Goal: Task Accomplishment & Management: Manage account settings

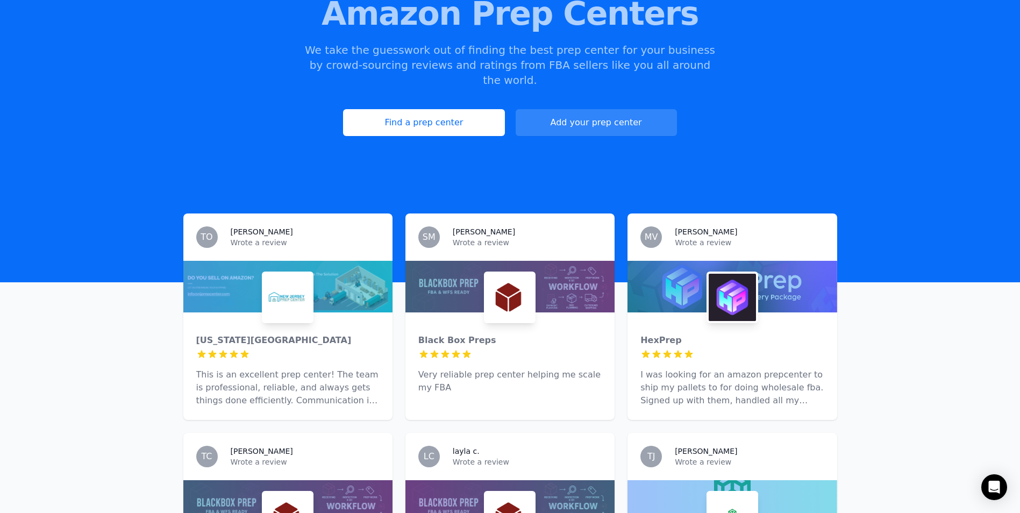
scroll to position [161, 0]
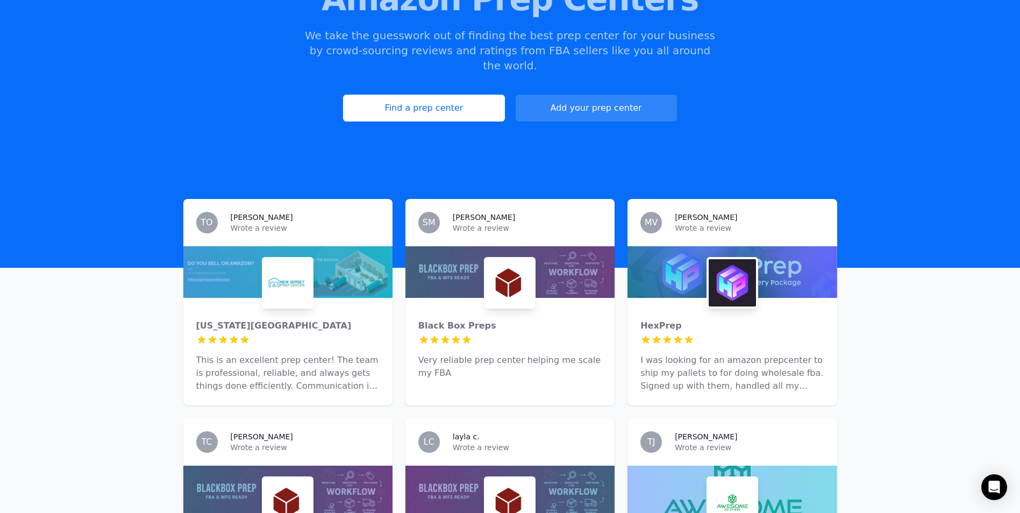
click at [284, 318] on div "[US_STATE][GEOGRAPHIC_DATA] 5 out of 5 stars This is an excellent prep center! …" at bounding box center [287, 352] width 209 height 108
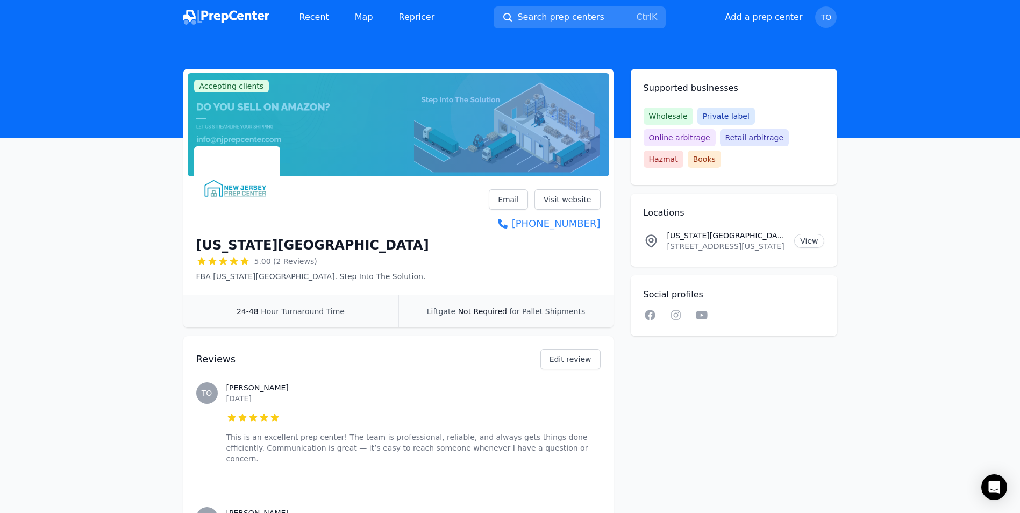
drag, startPoint x: 216, startPoint y: 82, endPoint x: 239, endPoint y: 85, distance: 23.9
click at [217, 82] on span "Accepting clients" at bounding box center [231, 86] width 75 height 13
click at [240, 85] on span "Accepting clients" at bounding box center [231, 86] width 75 height 13
click at [111, 195] on main "Accepting clients Claim business [US_STATE][GEOGRAPHIC_DATA] 5.00 (2 Reviews) F…" at bounding box center [510, 353] width 1020 height 568
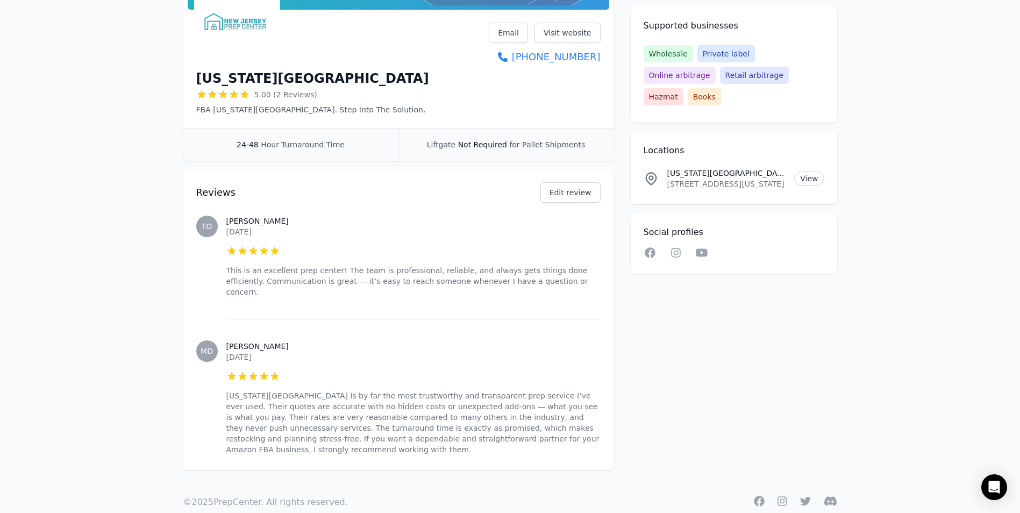
scroll to position [5, 0]
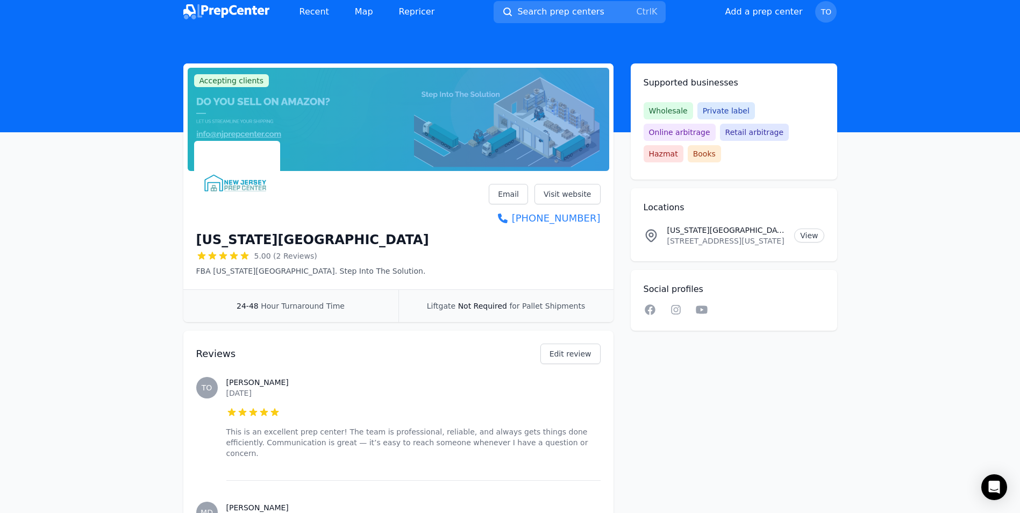
click at [165, 218] on main "Accepting clients Claim business [US_STATE][GEOGRAPHIC_DATA] 5.00 (2 Reviews) F…" at bounding box center [510, 347] width 1020 height 568
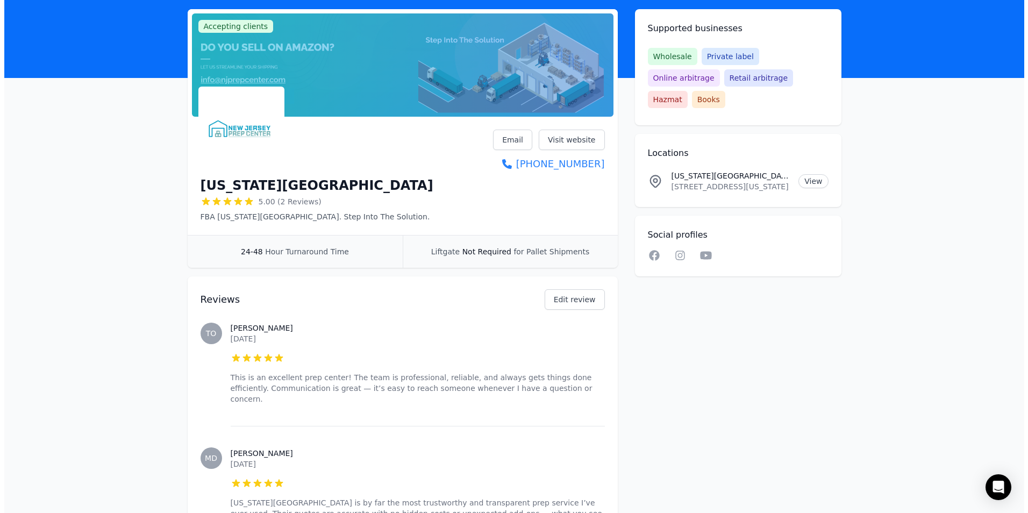
scroll to position [0, 0]
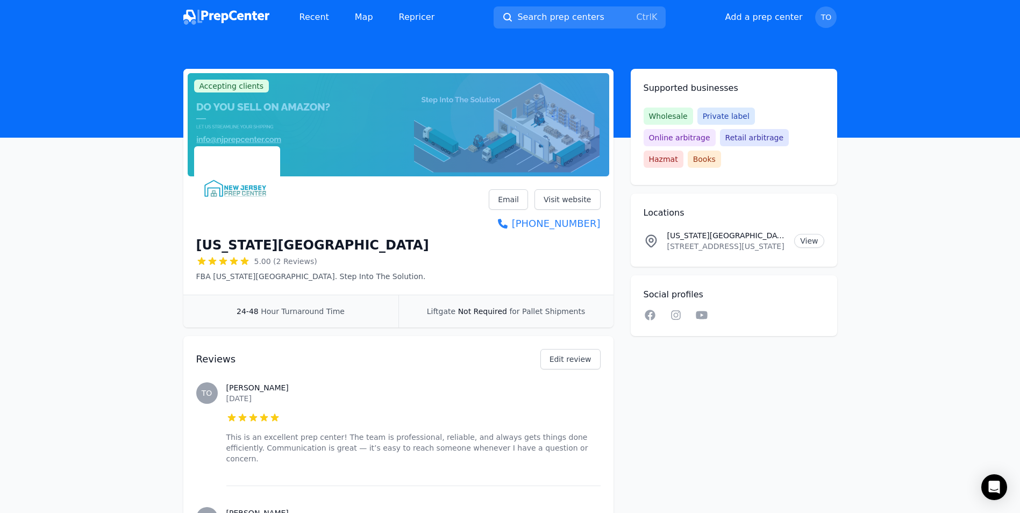
click at [225, 15] on img at bounding box center [226, 17] width 86 height 15
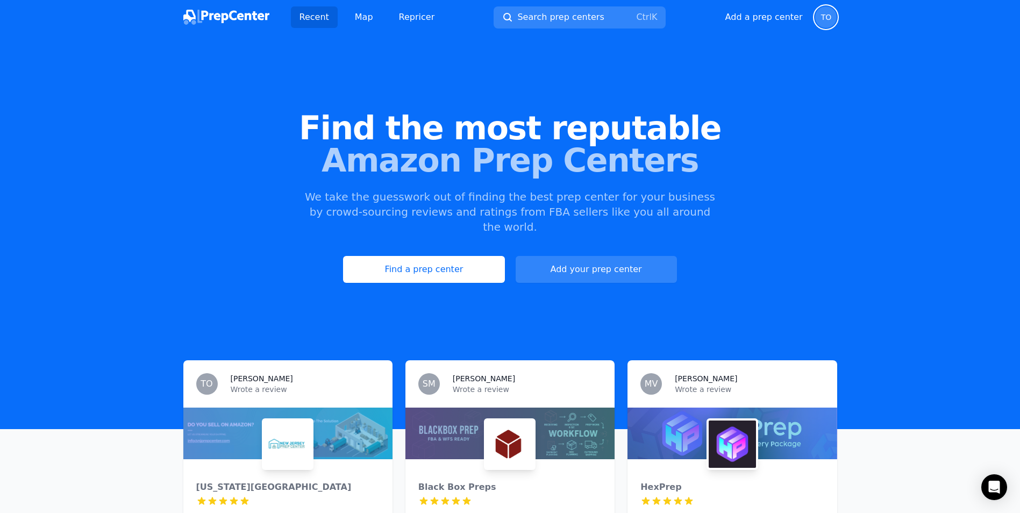
click at [825, 13] on span "TO" at bounding box center [826, 17] width 11 height 8
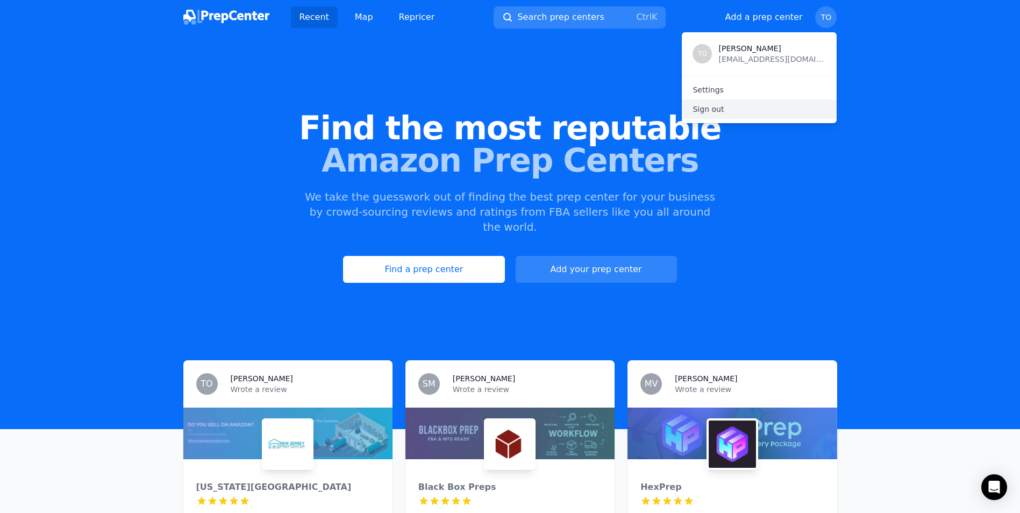
click at [715, 112] on p "Sign out" at bounding box center [758, 109] width 133 height 11
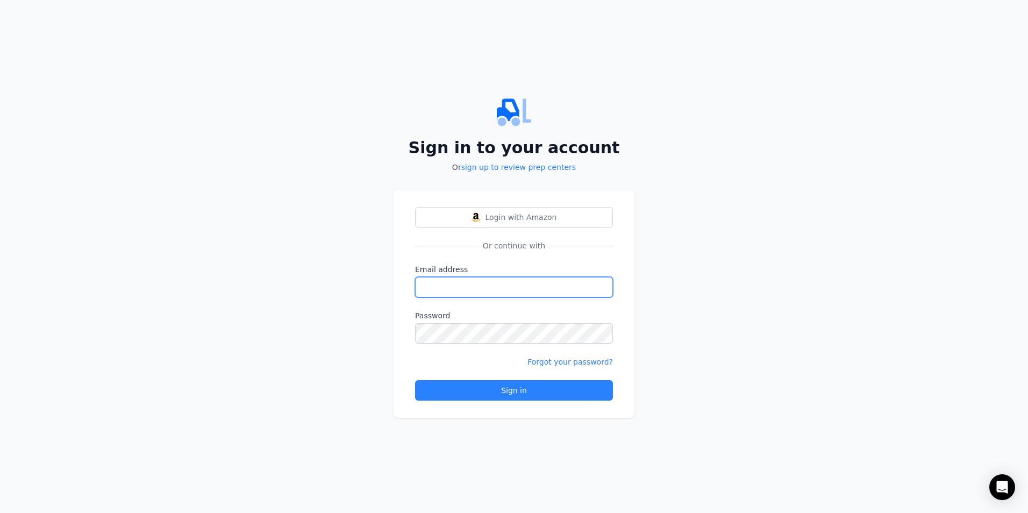
type input "[EMAIL_ADDRESS][DOMAIN_NAME]"
click at [519, 168] on link "sign up to review prep centers" at bounding box center [518, 167] width 114 height 9
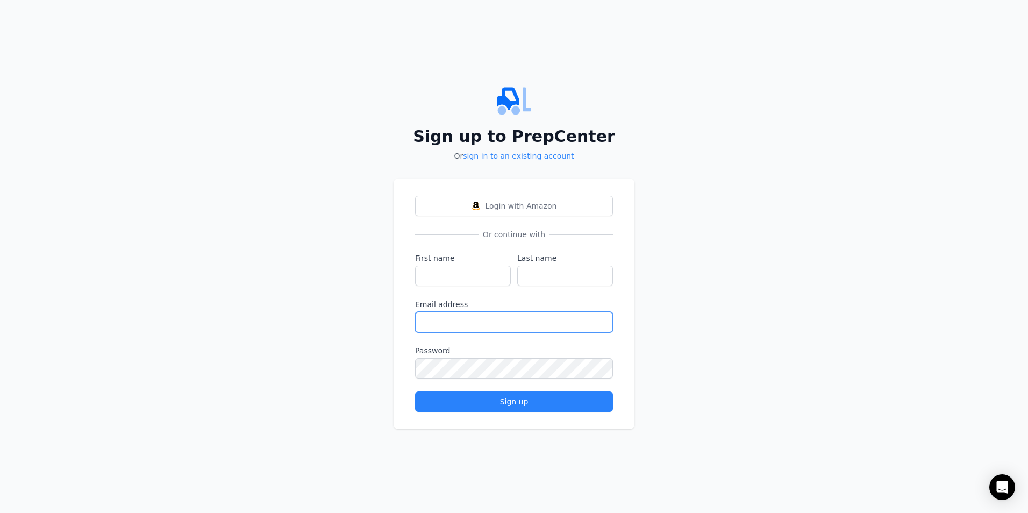
type input "[EMAIL_ADDRESS][DOMAIN_NAME]"
drag, startPoint x: 467, startPoint y: 270, endPoint x: 467, endPoint y: 278, distance: 8.1
click at [467, 270] on input "First name" at bounding box center [463, 276] width 96 height 20
drag, startPoint x: 367, startPoint y: 307, endPoint x: 382, endPoint y: 306, distance: 15.1
click at [367, 307] on div "Sign up to PrepCenter Or sign in to an existing account Login with Amazon Or co…" at bounding box center [514, 256] width 1028 height 513
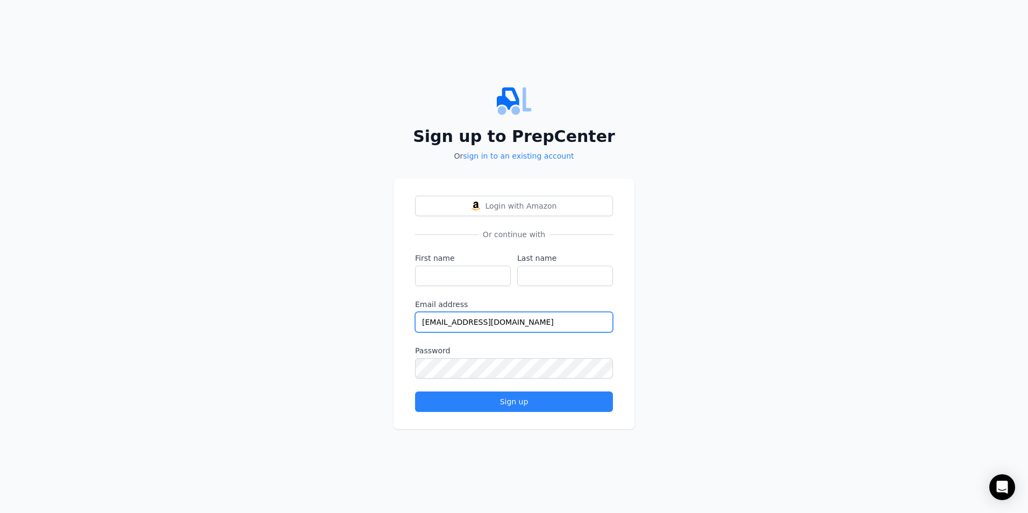
drag, startPoint x: 534, startPoint y: 320, endPoint x: 334, endPoint y: 309, distance: 200.3
click at [334, 309] on div "Sign up to PrepCenter Or sign in to an existing account Login with Amazon Or co…" at bounding box center [514, 256] width 1028 height 513
click at [435, 270] on input "First name" at bounding box center [463, 276] width 96 height 20
type input "[PERSON_NAME]"
click at [443, 272] on input "[PERSON_NAME]" at bounding box center [463, 276] width 96 height 20
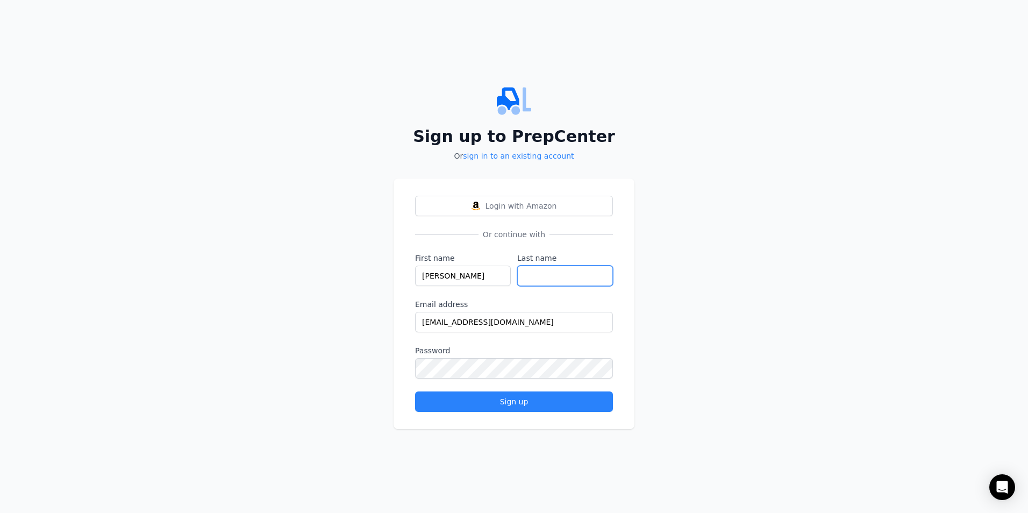
click at [528, 274] on input "Last name" at bounding box center [565, 276] width 96 height 20
type input "[PERSON_NAME]"
drag, startPoint x: 520, startPoint y: 278, endPoint x: 486, endPoint y: 280, distance: 33.9
click at [487, 280] on div "First name [PERSON_NAME] Last name [PERSON_NAME]" at bounding box center [514, 269] width 198 height 33
type input "[PERSON_NAME]"
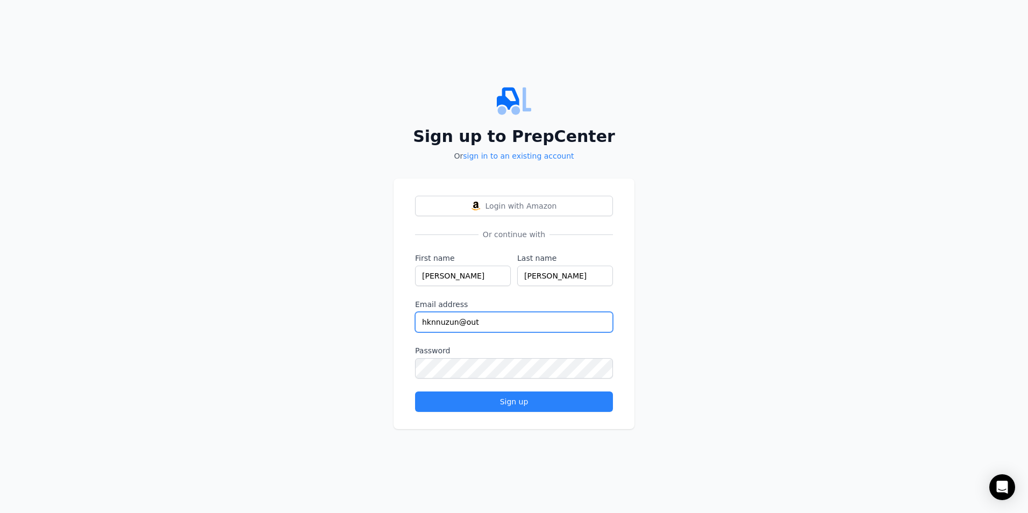
type input "[EMAIL_ADDRESS][DOMAIN_NAME]"
click at [484, 278] on input "[PERSON_NAME]" at bounding box center [463, 276] width 96 height 20
type input "[PERSON_NAME]"
click at [348, 371] on div "Sign up to PrepCenter Or sign in to an existing account Login with Amazon Or co…" at bounding box center [514, 256] width 1028 height 513
click at [132, 339] on div "Sign up to PrepCenter Or sign in to an existing account Login with Amazon Or co…" at bounding box center [514, 256] width 1028 height 513
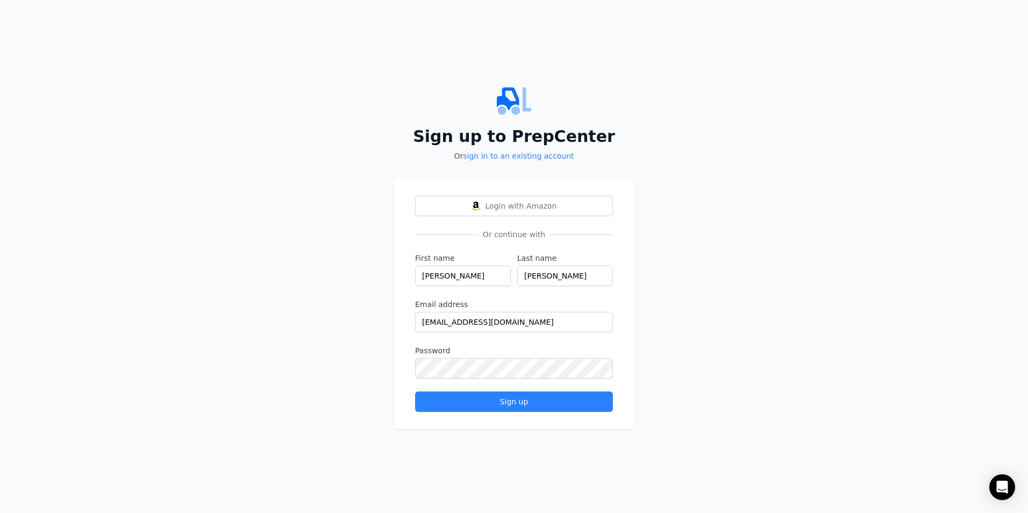
click at [162, 327] on div "Sign up to PrepCenter Or sign in to an existing account Login with Amazon Or co…" at bounding box center [514, 256] width 1028 height 513
click at [510, 404] on div "Sign up" at bounding box center [514, 401] width 180 height 11
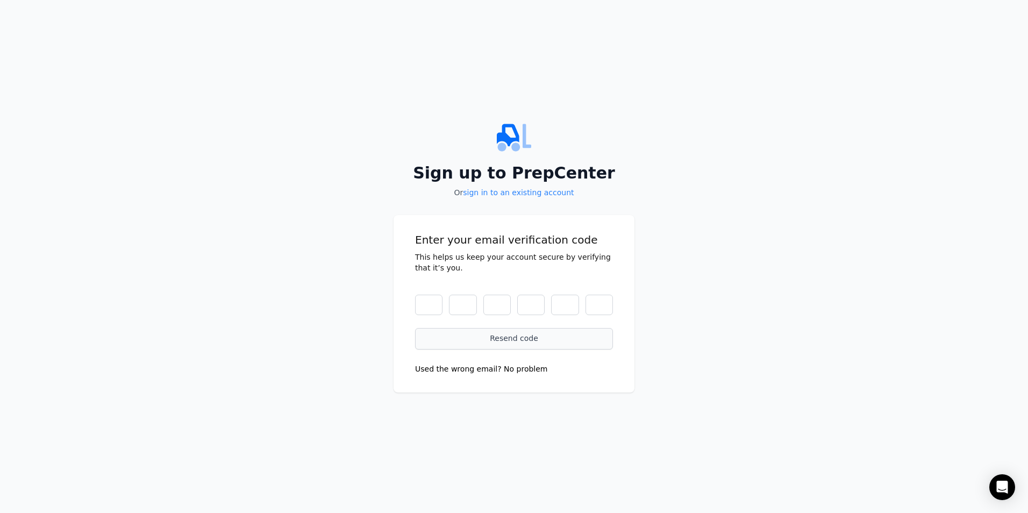
click at [536, 346] on button "Resend code" at bounding box center [514, 339] width 198 height 22
click at [500, 341] on div "Resend code" at bounding box center [513, 338] width 175 height 11
click at [455, 373] on button "Used the wrong email? No problem" at bounding box center [481, 368] width 133 height 11
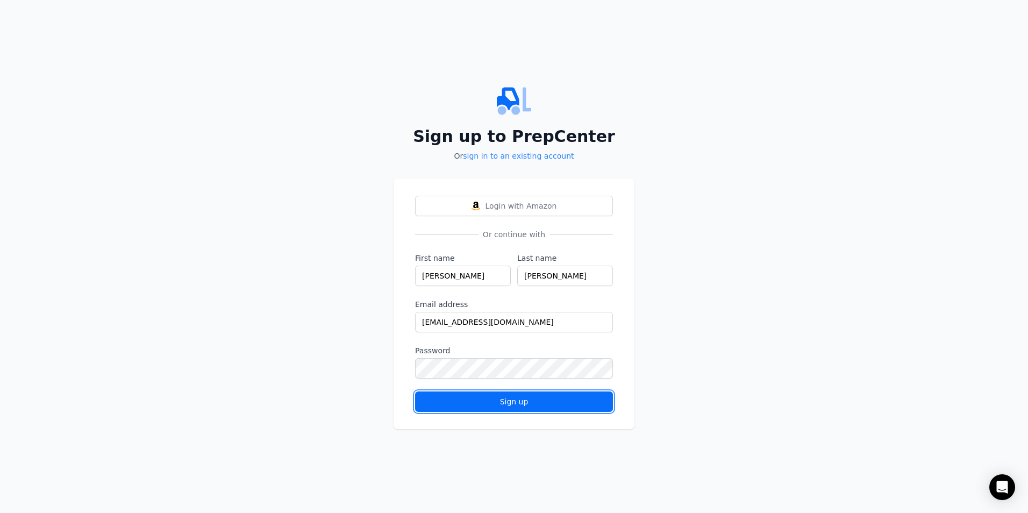
click at [534, 400] on div "Sign up" at bounding box center [514, 401] width 180 height 11
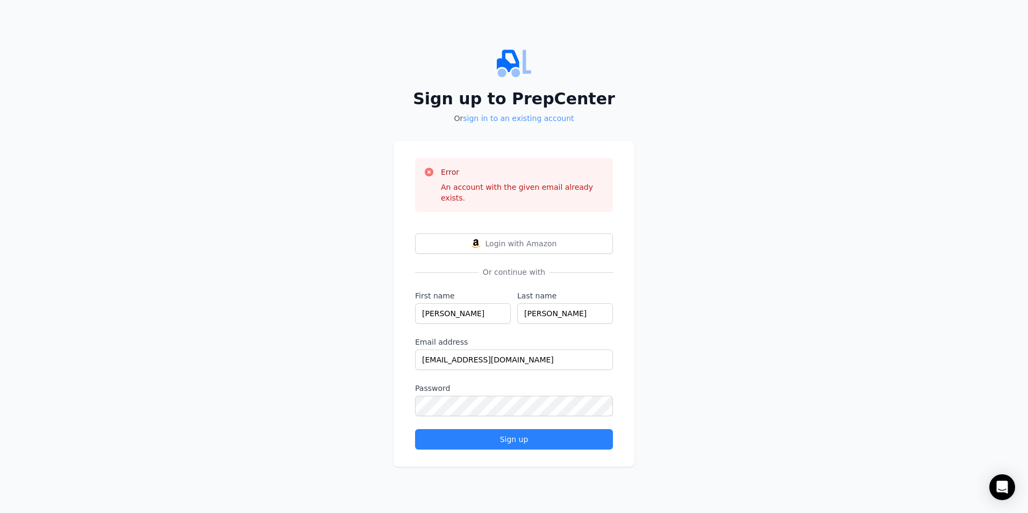
click at [493, 123] on link "sign in to an existing account" at bounding box center [518, 118] width 111 height 9
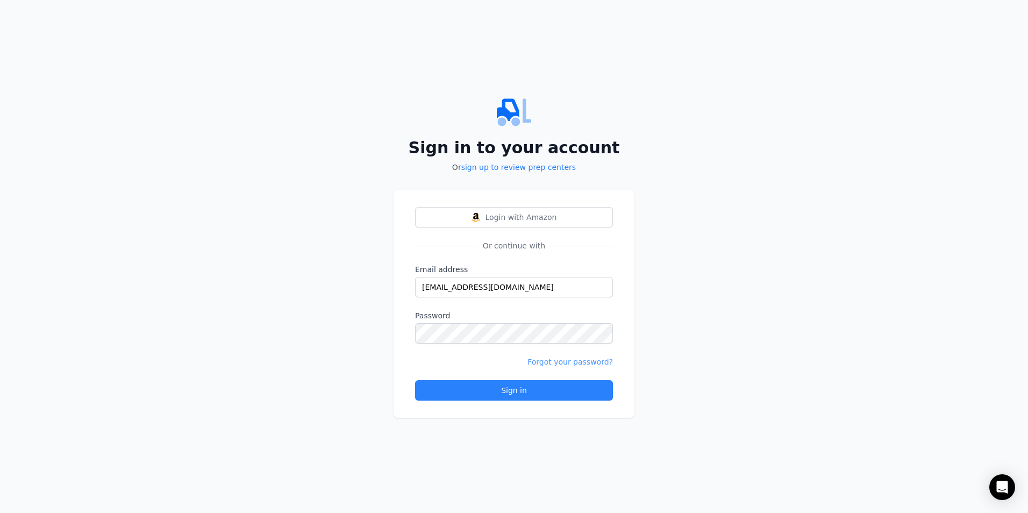
click at [571, 362] on link "Forgot your password?" at bounding box center [569, 361] width 85 height 9
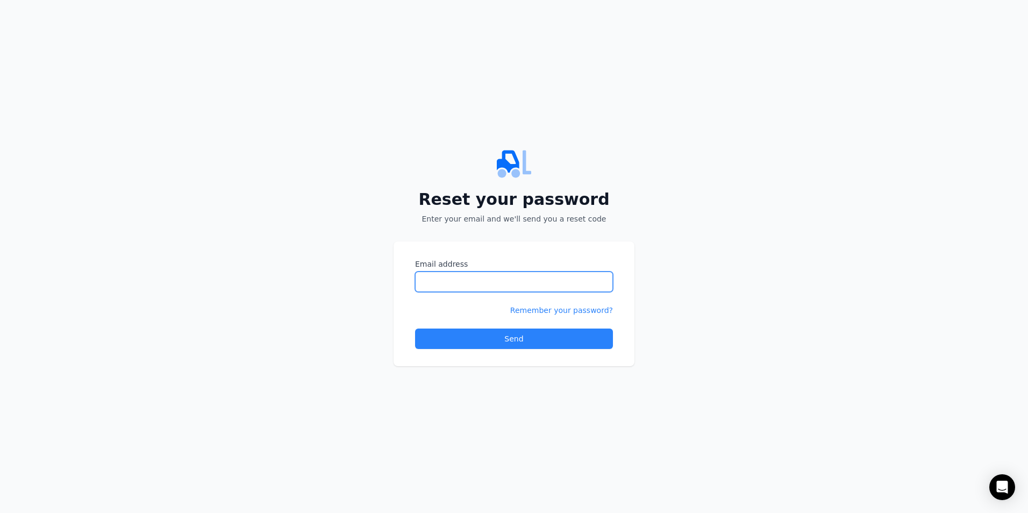
click at [516, 273] on input "Email address" at bounding box center [514, 281] width 198 height 20
type input "[EMAIL_ADDRESS][DOMAIN_NAME]"
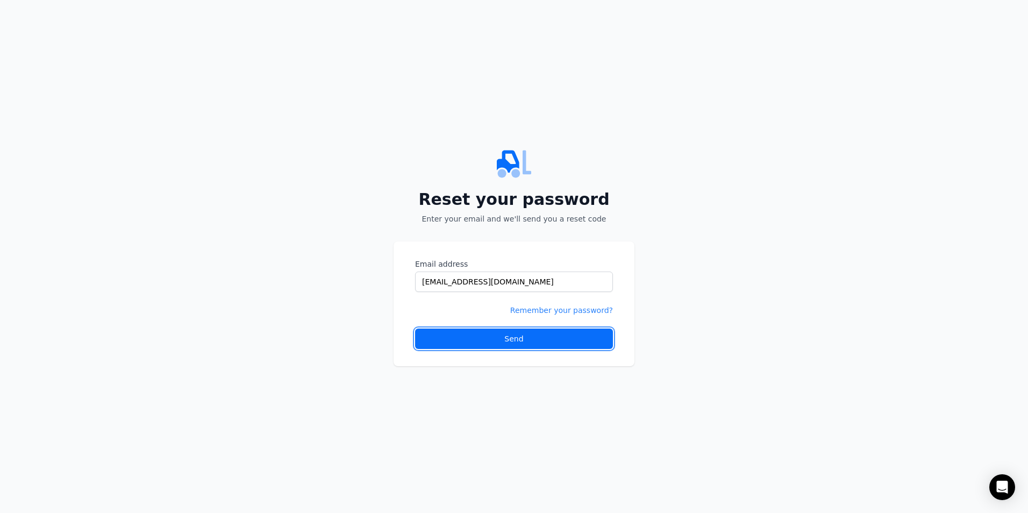
click at [524, 332] on button "Send" at bounding box center [514, 338] width 198 height 20
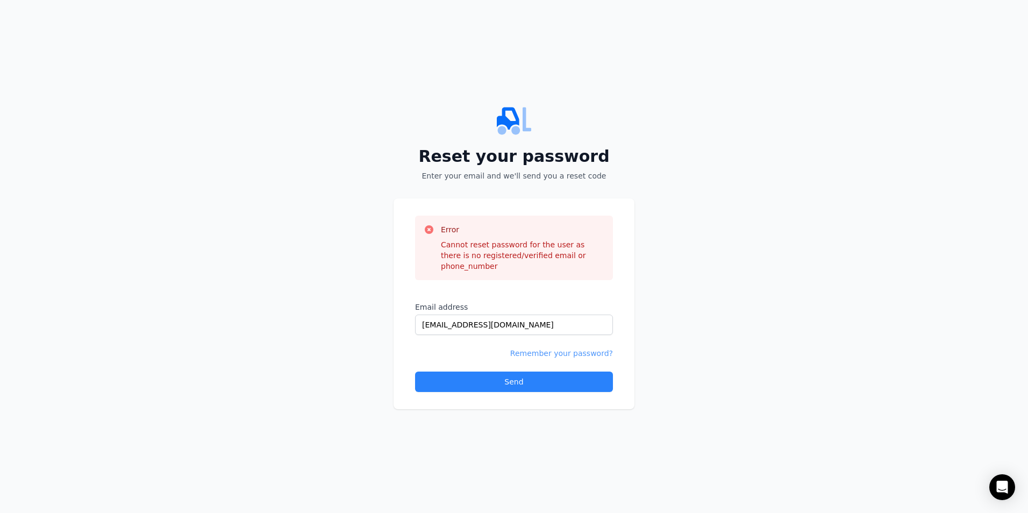
click at [576, 349] on link "Remember your password?" at bounding box center [561, 353] width 103 height 9
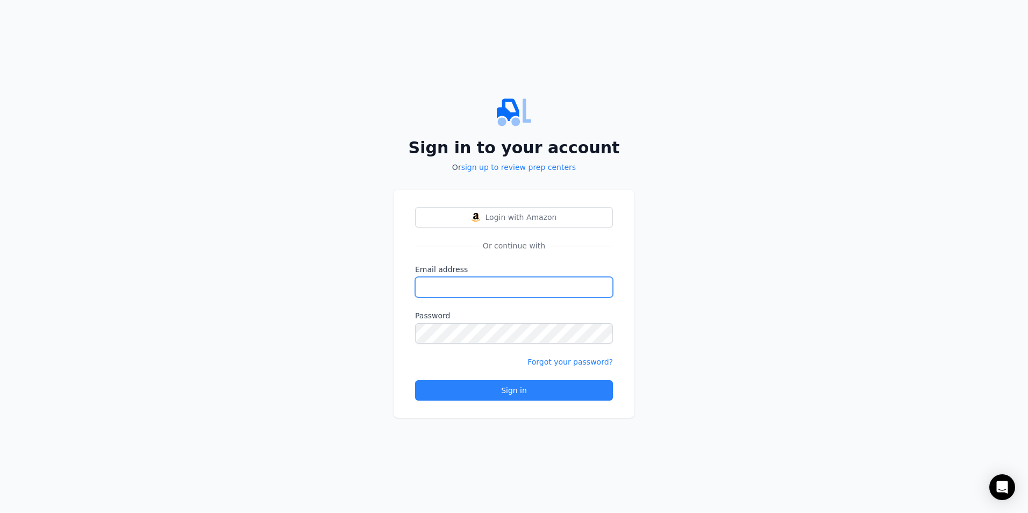
type input "[EMAIL_ADDRESS][DOMAIN_NAME]"
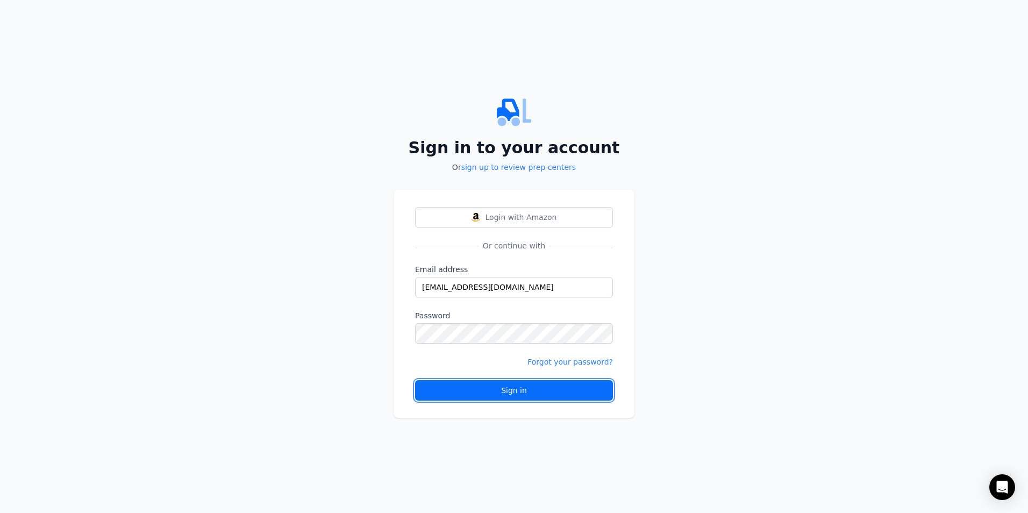
click at [533, 385] on div "Sign in" at bounding box center [514, 390] width 180 height 11
